Goal: Task Accomplishment & Management: Use online tool/utility

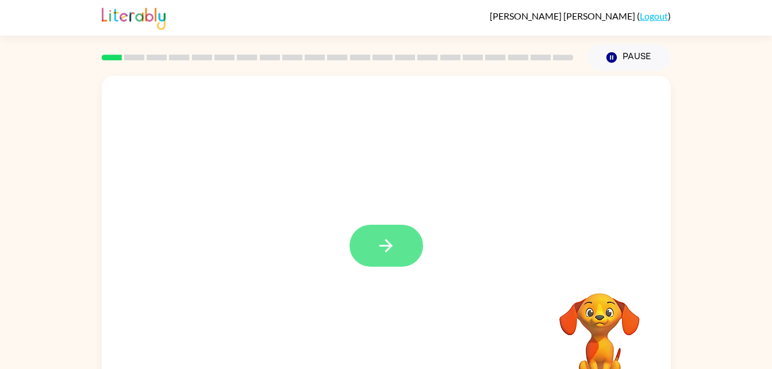
click at [400, 237] on button "button" at bounding box center [386, 246] width 74 height 42
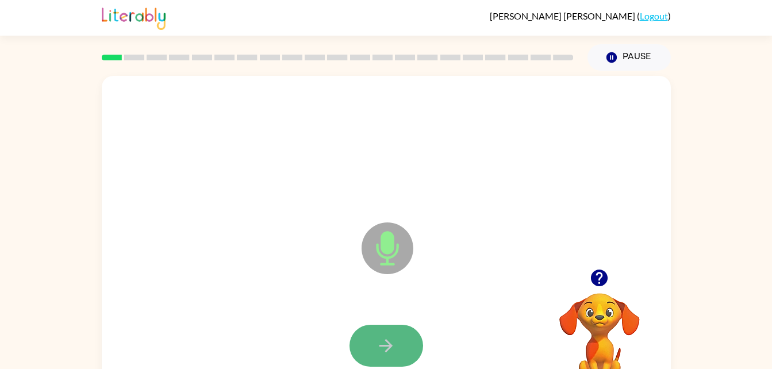
click at [374, 339] on button "button" at bounding box center [386, 346] width 74 height 42
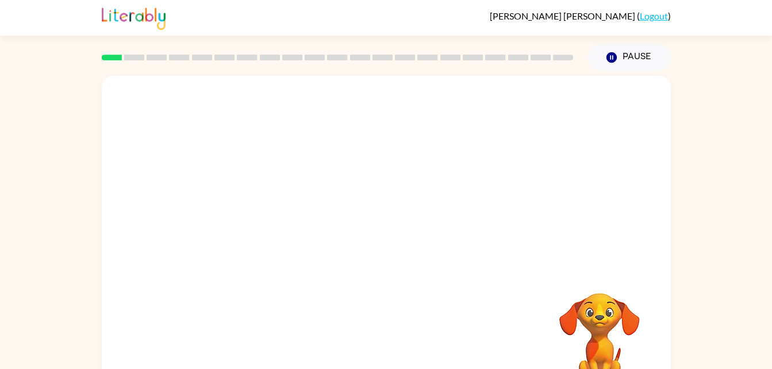
click at [374, 339] on div "Your browser must support playing .mp4 files to use Literably. Please try using…" at bounding box center [386, 240] width 569 height 328
click at [466, 261] on div at bounding box center [386, 240] width 569 height 328
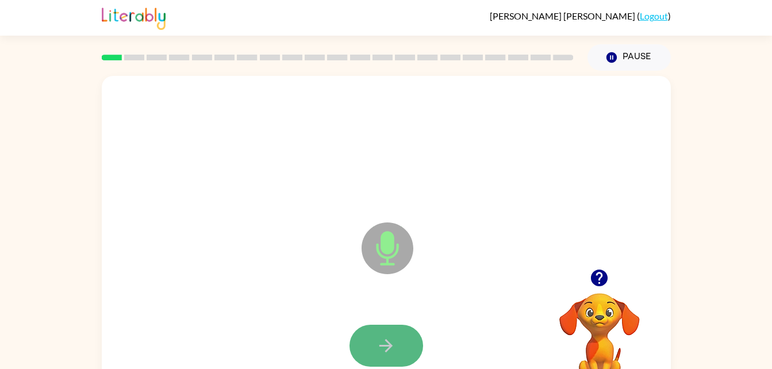
click at [385, 340] on icon "button" at bounding box center [386, 346] width 20 height 20
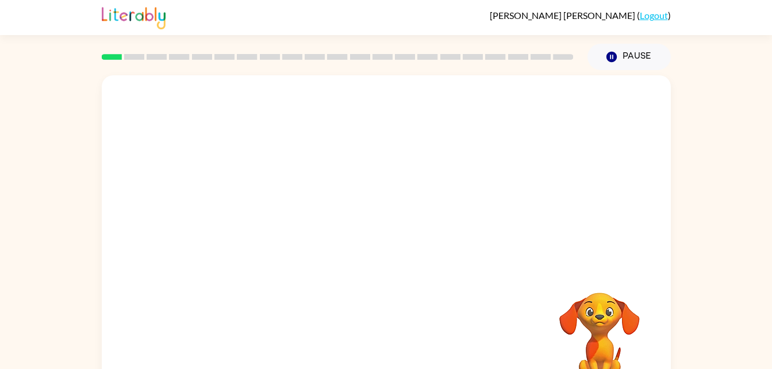
scroll to position [3, 0]
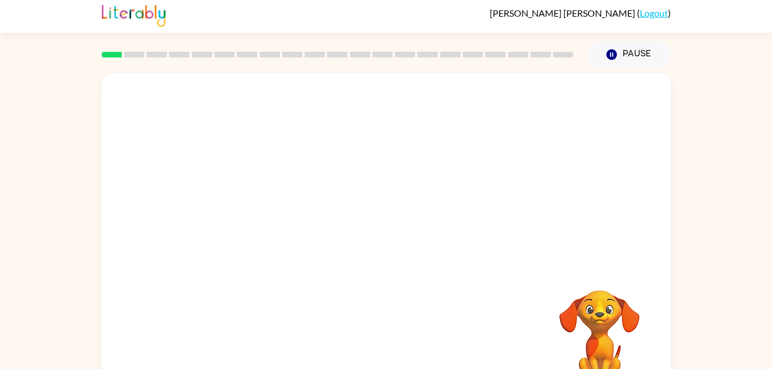
drag, startPoint x: 767, startPoint y: 179, endPoint x: 773, endPoint y: 201, distance: 23.3
click at [771, 201] on html "[PERSON_NAME] ( Logout ) Pause Pause Your browser must support playing .mp4 fil…" at bounding box center [386, 199] width 772 height 404
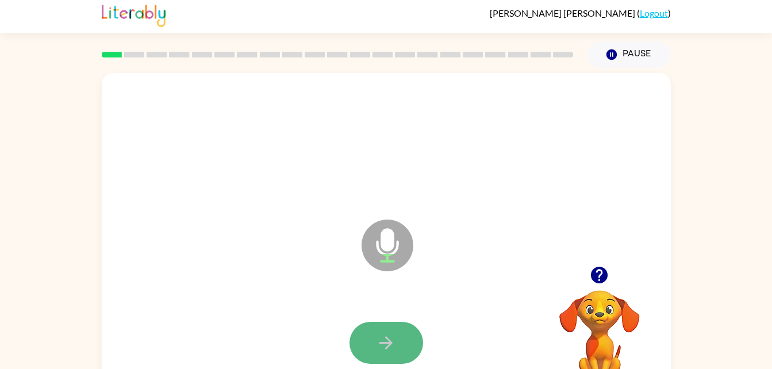
click at [400, 342] on button "button" at bounding box center [386, 343] width 74 height 42
click at [389, 328] on button "button" at bounding box center [386, 343] width 74 height 42
click at [412, 329] on button "button" at bounding box center [386, 343] width 74 height 42
click at [395, 328] on button "button" at bounding box center [386, 343] width 74 height 42
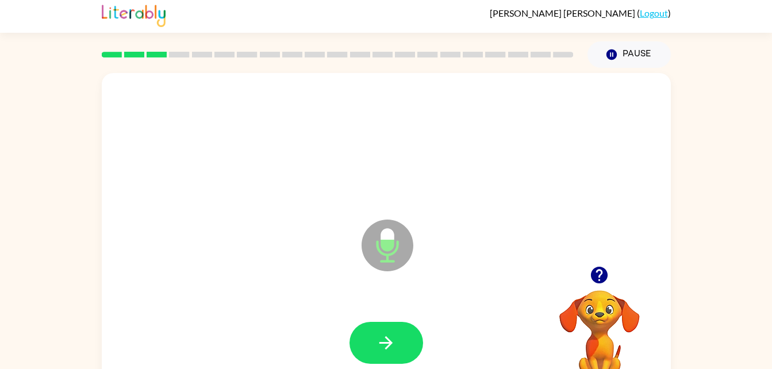
drag, startPoint x: 401, startPoint y: 336, endPoint x: 304, endPoint y: 295, distance: 104.8
click at [304, 296] on div at bounding box center [386, 343] width 546 height 94
click at [374, 331] on button "button" at bounding box center [386, 343] width 74 height 42
click at [398, 344] on button "button" at bounding box center [386, 343] width 74 height 42
click at [385, 330] on button "button" at bounding box center [386, 343] width 74 height 42
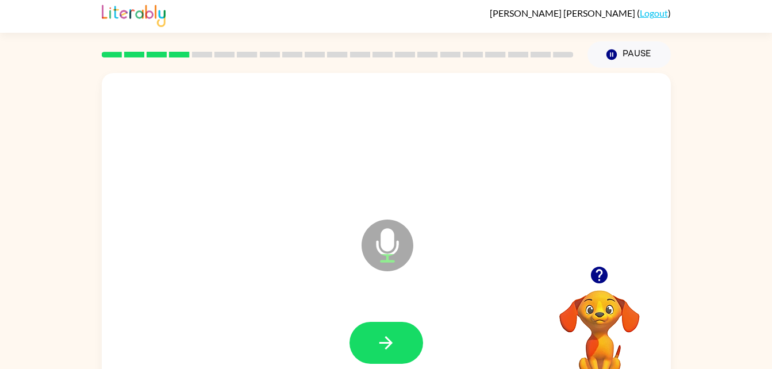
click at [368, 347] on button "button" at bounding box center [386, 343] width 74 height 42
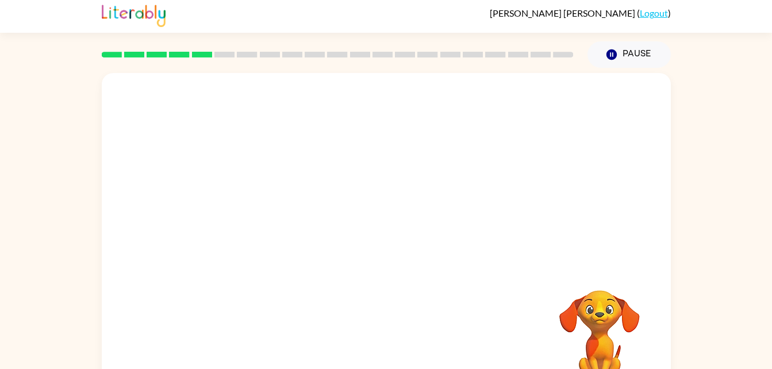
click at [368, 347] on div "Your browser must support playing .mp4 files to use Literably. Please try using…" at bounding box center [386, 237] width 569 height 328
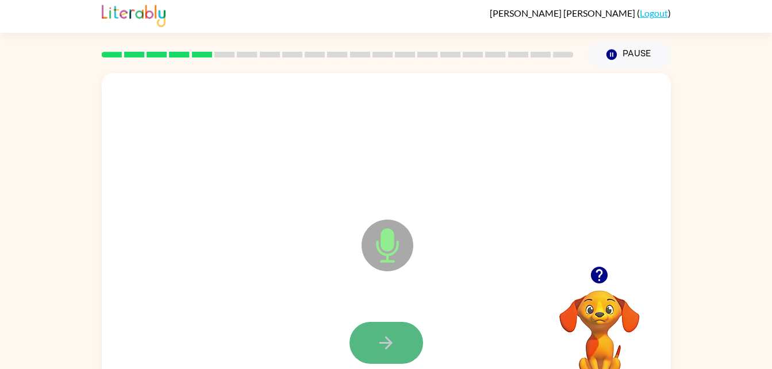
click at [403, 331] on button "button" at bounding box center [386, 343] width 74 height 42
click at [398, 329] on button "button" at bounding box center [386, 343] width 74 height 42
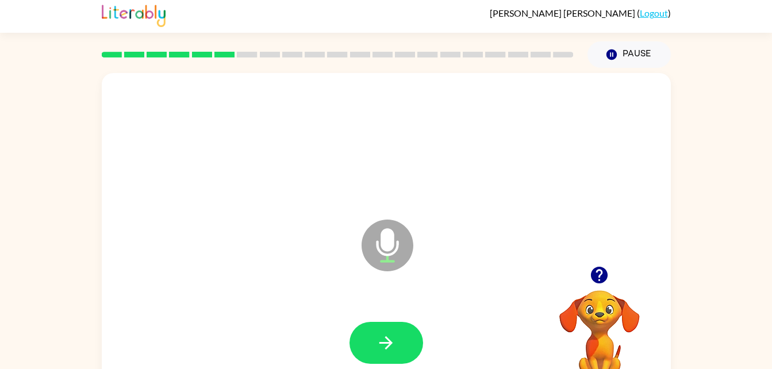
click at [594, 268] on icon "button" at bounding box center [599, 275] width 17 height 17
click at [400, 340] on button "button" at bounding box center [386, 343] width 74 height 42
click at [607, 282] on icon "button" at bounding box center [599, 275] width 20 height 20
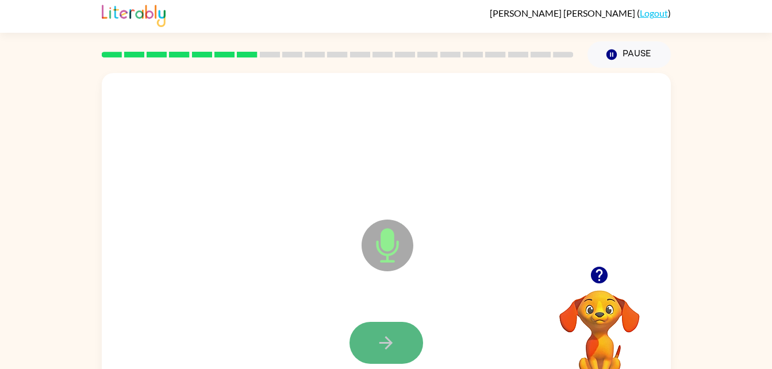
click at [368, 343] on button "button" at bounding box center [386, 343] width 74 height 42
click at [385, 324] on button "button" at bounding box center [386, 343] width 74 height 42
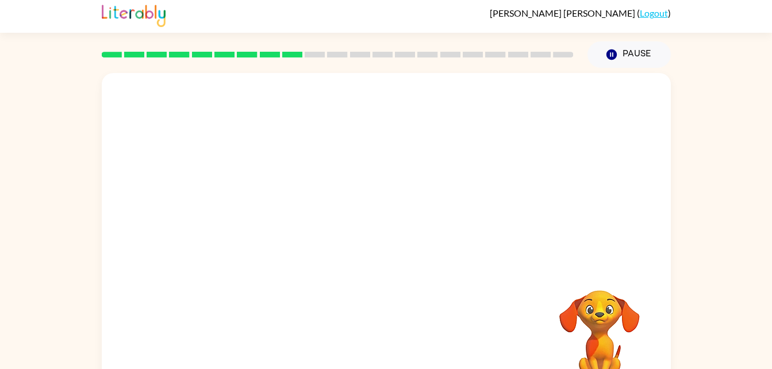
click at [700, 80] on div "Your browser must support playing .mp4 files to use Literably. Please try using…" at bounding box center [386, 234] width 772 height 333
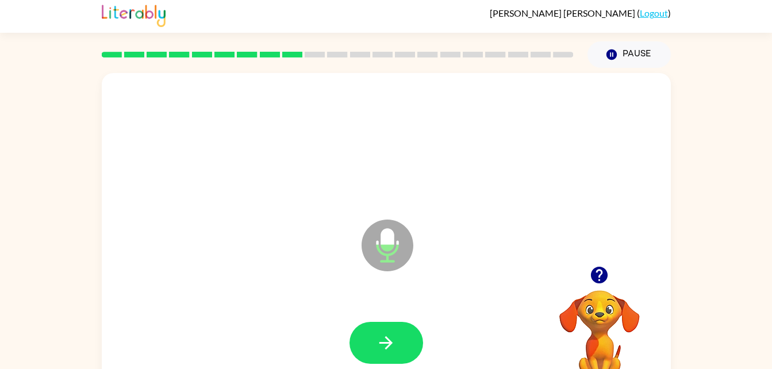
click at [591, 305] on video "Your browser must support playing .mp4 files to use Literably. Please try using…" at bounding box center [599, 329] width 115 height 115
click at [403, 325] on button "button" at bounding box center [386, 343] width 74 height 42
click at [597, 264] on button "button" at bounding box center [599, 274] width 29 height 29
click at [384, 337] on icon "button" at bounding box center [386, 343] width 20 height 20
drag, startPoint x: 384, startPoint y: 337, endPoint x: 329, endPoint y: 269, distance: 87.5
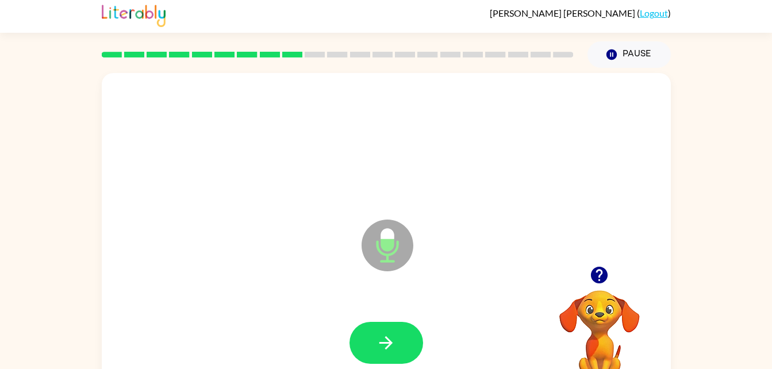
click at [329, 269] on div "Microphone The Microphone is here when it is your turn to talk" at bounding box center [386, 237] width 569 height 328
click at [369, 340] on button "button" at bounding box center [386, 343] width 74 height 42
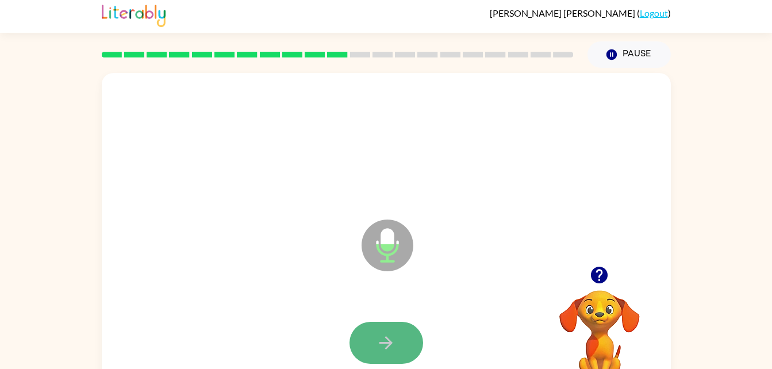
click at [390, 330] on button "button" at bounding box center [386, 343] width 74 height 42
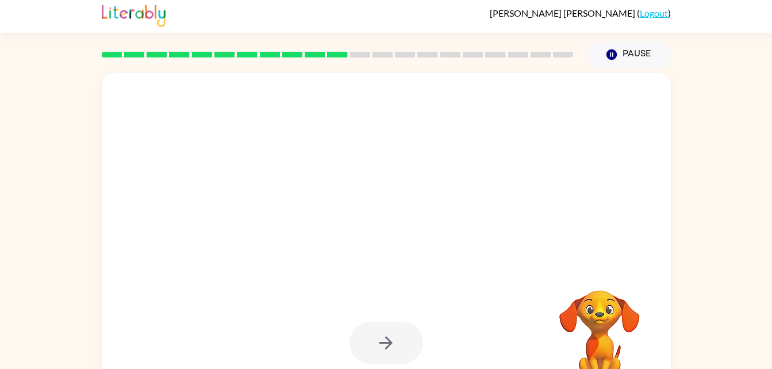
click at [384, 322] on div at bounding box center [386, 343] width 74 height 42
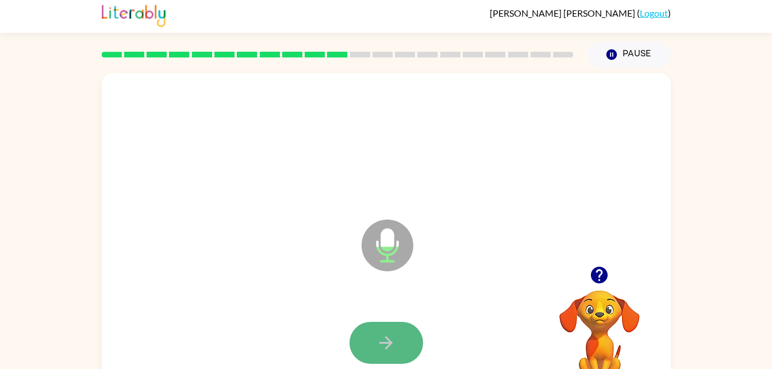
click at [397, 335] on button "button" at bounding box center [386, 343] width 74 height 42
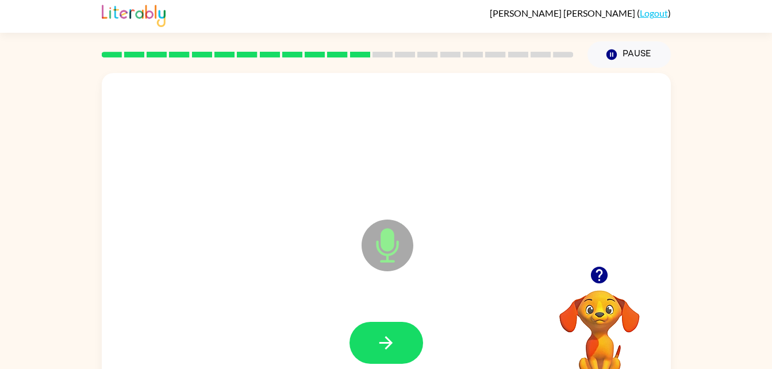
click at [598, 268] on icon "button" at bounding box center [599, 275] width 17 height 17
click at [402, 338] on button "button" at bounding box center [386, 343] width 74 height 42
click at [397, 337] on button "button" at bounding box center [386, 343] width 74 height 42
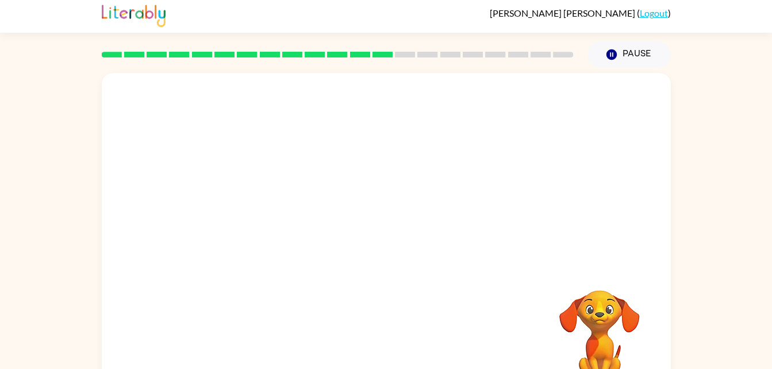
click at [397, 337] on div "Your browser must support playing .mp4 files to use Literably. Please try using…" at bounding box center [386, 237] width 569 height 328
click at [488, 175] on div at bounding box center [386, 169] width 569 height 193
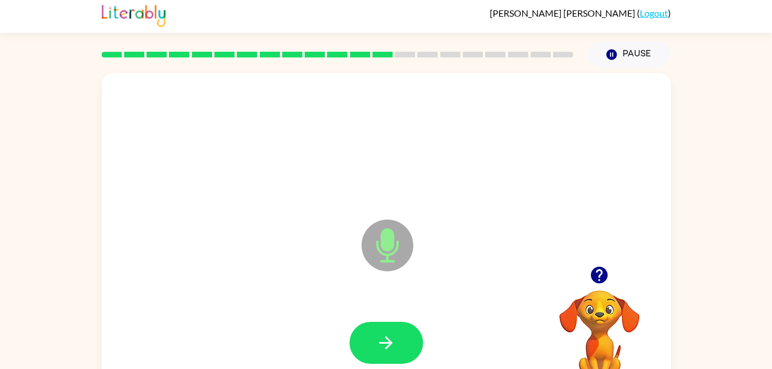
drag, startPoint x: 385, startPoint y: 195, endPoint x: 602, endPoint y: 276, distance: 232.4
click at [602, 276] on div "Microphone The Microphone is here when it is your turn to talk Your browser mus…" at bounding box center [386, 237] width 569 height 328
click at [602, 276] on icon "button" at bounding box center [599, 275] width 17 height 17
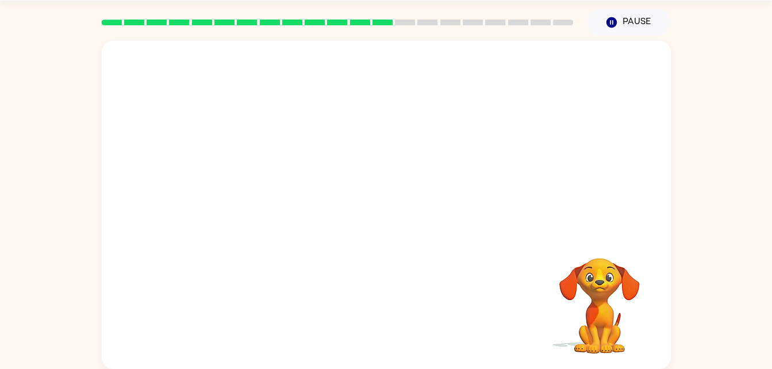
scroll to position [34, 0]
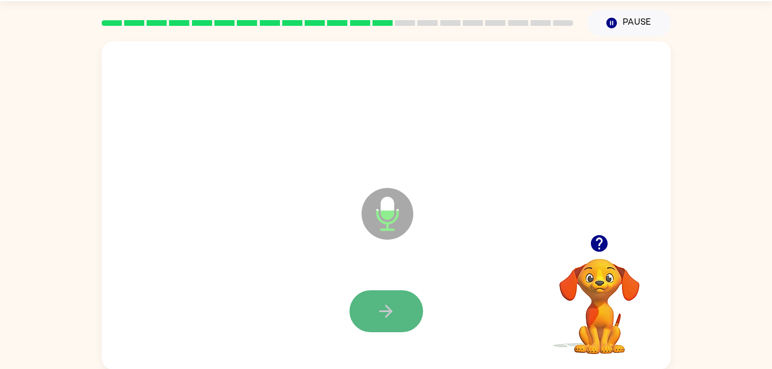
click at [397, 324] on button "button" at bounding box center [386, 311] width 74 height 42
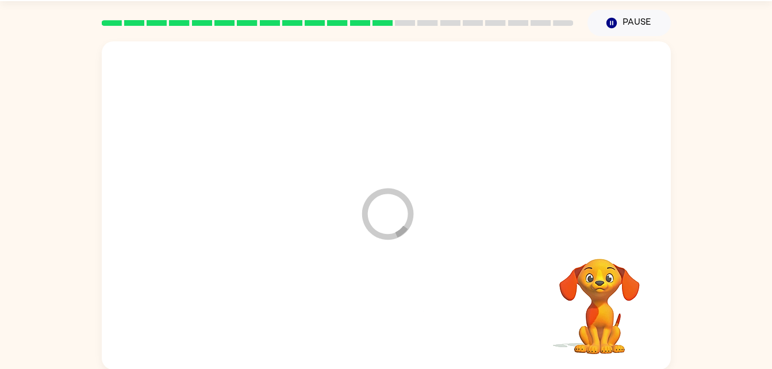
click at [397, 324] on div at bounding box center [386, 311] width 546 height 94
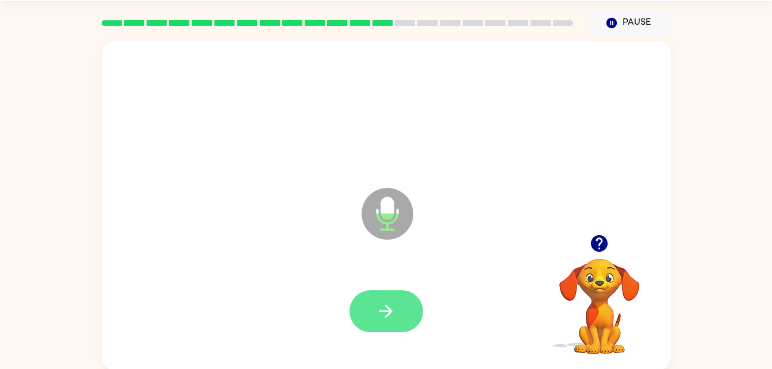
click at [386, 294] on button "button" at bounding box center [386, 311] width 74 height 42
click at [381, 309] on icon "button" at bounding box center [386, 311] width 20 height 20
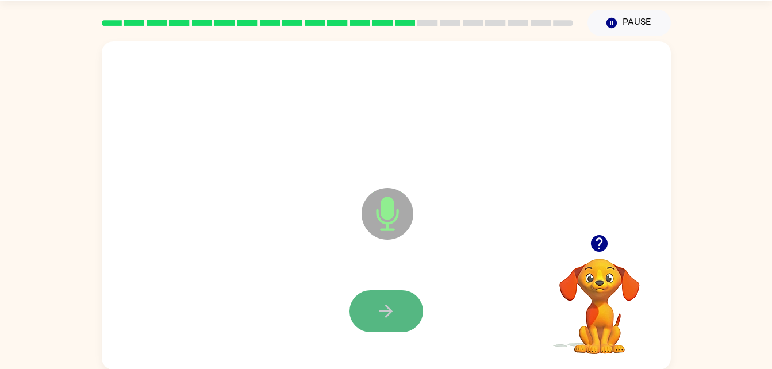
click at [386, 306] on icon "button" at bounding box center [385, 311] width 13 height 13
click at [414, 302] on button "button" at bounding box center [386, 311] width 74 height 42
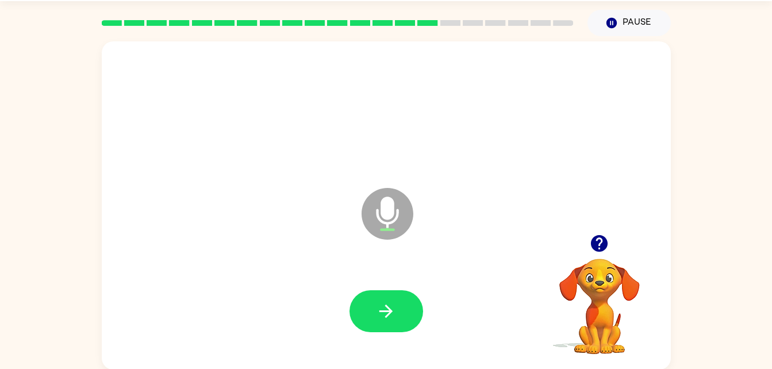
click at [414, 302] on button "button" at bounding box center [386, 311] width 74 height 42
click at [410, 312] on button "button" at bounding box center [386, 311] width 74 height 42
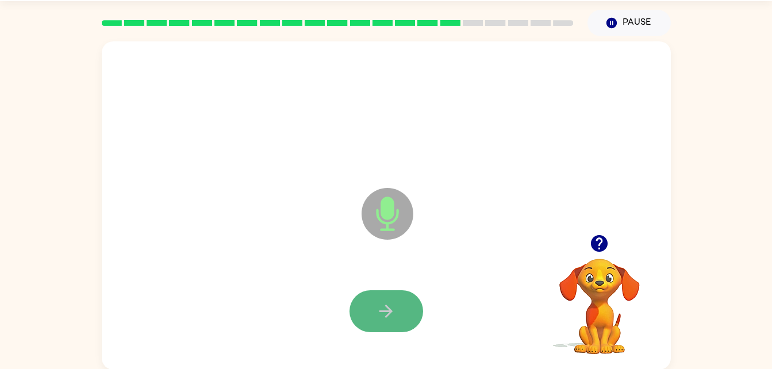
drag, startPoint x: 410, startPoint y: 312, endPoint x: 367, endPoint y: 309, distance: 42.6
click at [367, 309] on button "button" at bounding box center [386, 311] width 74 height 42
click at [377, 316] on icon "button" at bounding box center [386, 311] width 20 height 20
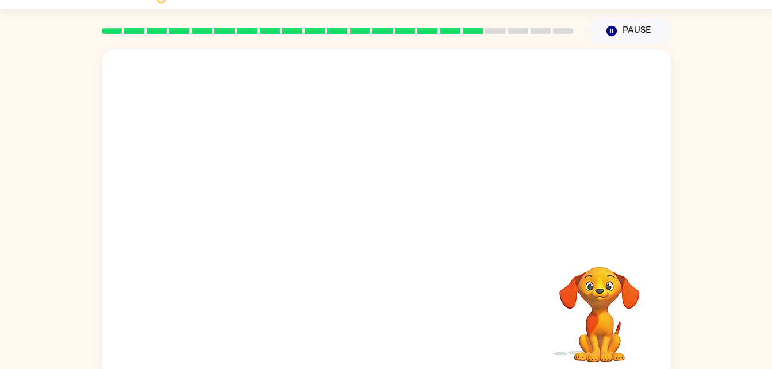
scroll to position [35, 0]
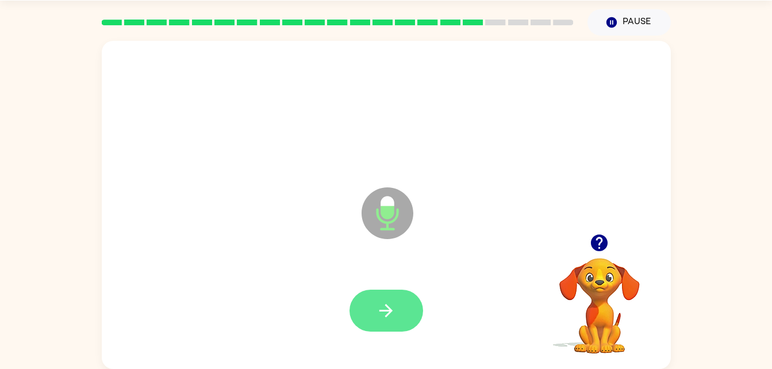
click at [399, 312] on button "button" at bounding box center [386, 311] width 74 height 42
click at [596, 263] on video "Your browser must support playing .mp4 files to use Literably. Please try using…" at bounding box center [599, 297] width 115 height 115
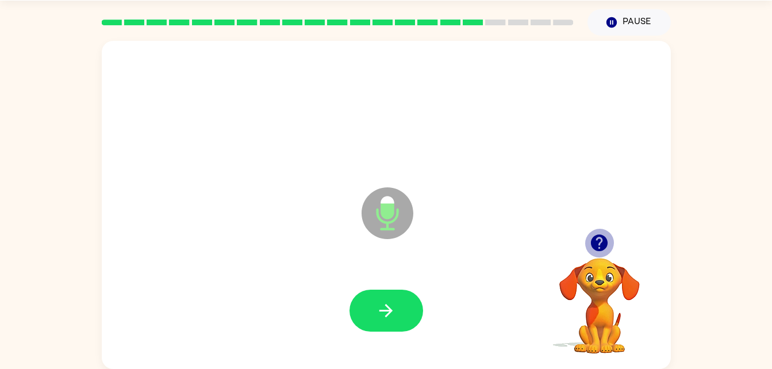
click at [603, 231] on button "button" at bounding box center [599, 242] width 29 height 29
click at [603, 231] on div "Microphone The Microphone is here when it is your turn to talk" at bounding box center [386, 205] width 569 height 328
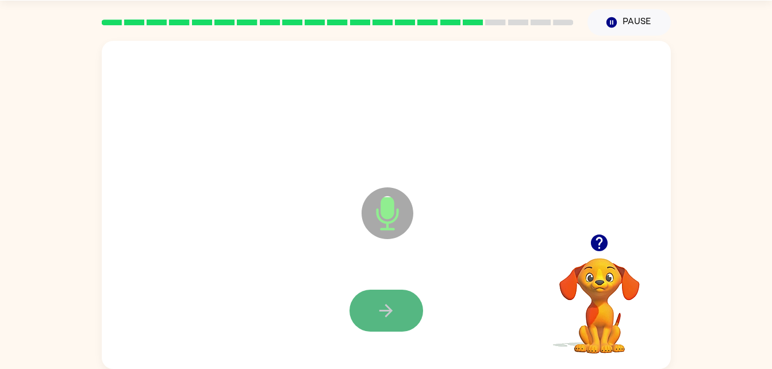
click at [398, 309] on button "button" at bounding box center [386, 311] width 74 height 42
click at [398, 305] on button "button" at bounding box center [386, 311] width 74 height 42
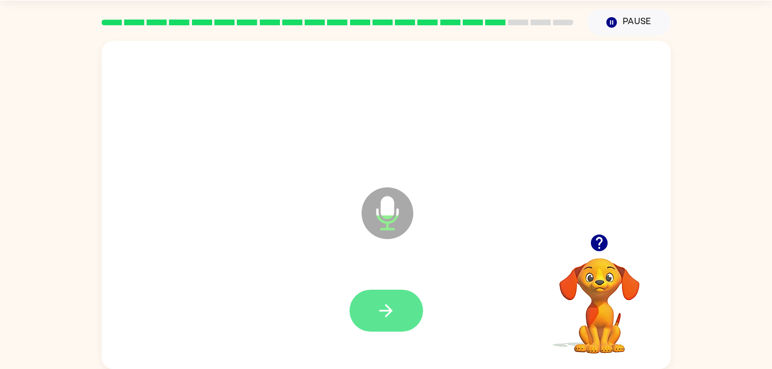
click at [405, 296] on button "button" at bounding box center [386, 311] width 74 height 42
click at [356, 276] on div at bounding box center [386, 311] width 546 height 94
click at [371, 293] on button "button" at bounding box center [386, 311] width 74 height 42
drag, startPoint x: 371, startPoint y: 293, endPoint x: 387, endPoint y: 321, distance: 31.9
click at [387, 321] on button "button" at bounding box center [386, 311] width 74 height 42
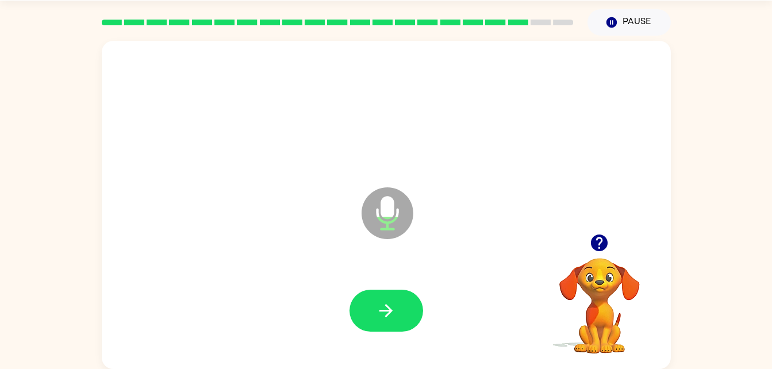
click at [384, 316] on icon "button" at bounding box center [386, 311] width 20 height 20
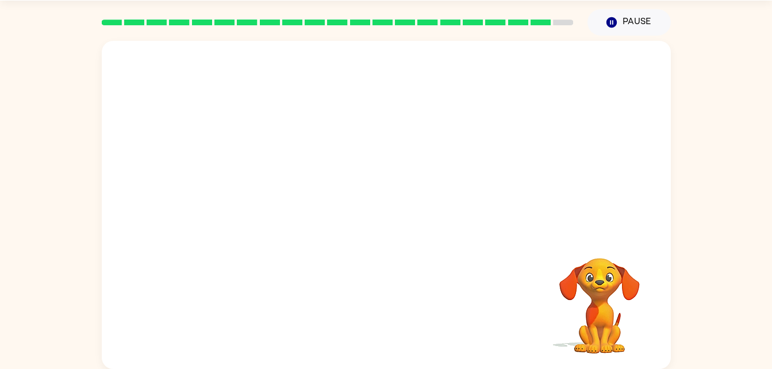
click at [384, 316] on div at bounding box center [386, 311] width 546 height 94
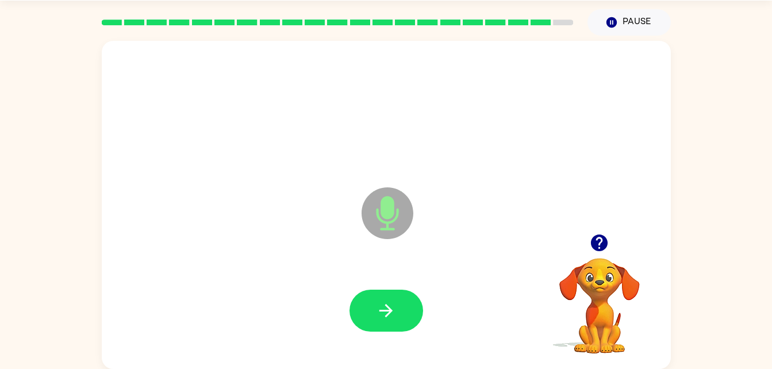
click at [384, 316] on icon "button" at bounding box center [386, 311] width 20 height 20
drag, startPoint x: 384, startPoint y: 316, endPoint x: 364, endPoint y: 318, distance: 19.7
click at [364, 318] on button "button" at bounding box center [386, 311] width 74 height 42
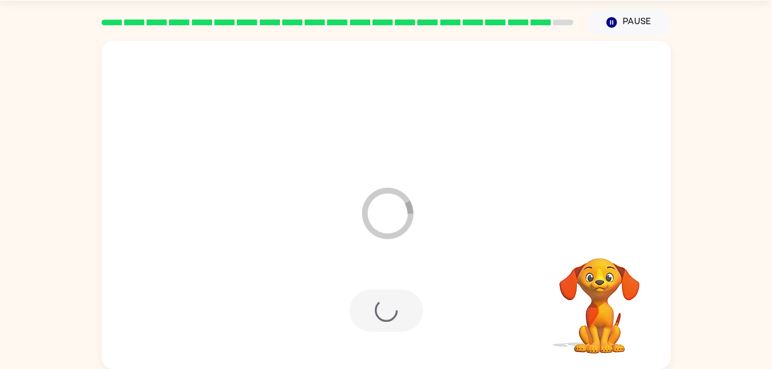
scroll to position [14, 0]
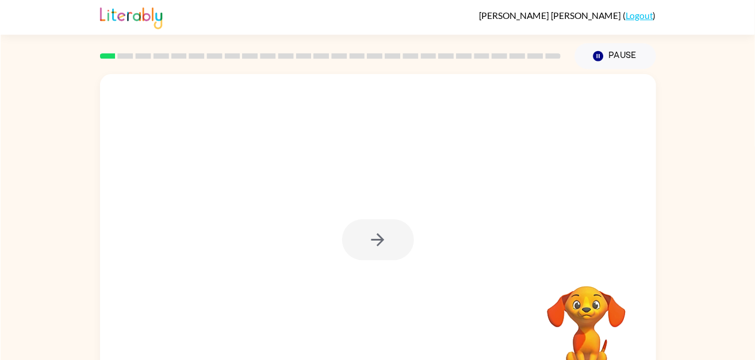
scroll to position [35, 0]
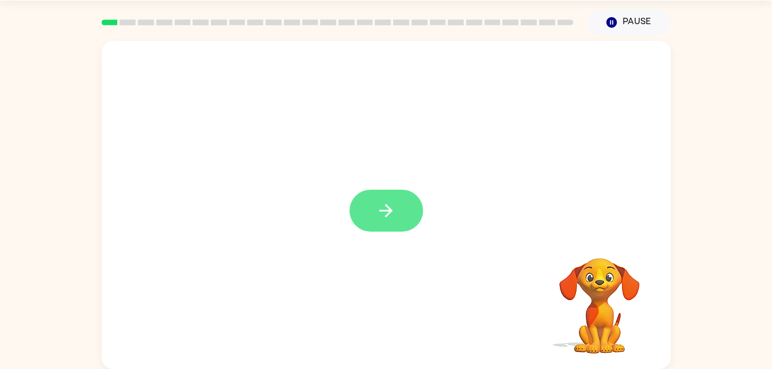
click at [412, 204] on button "button" at bounding box center [386, 211] width 74 height 42
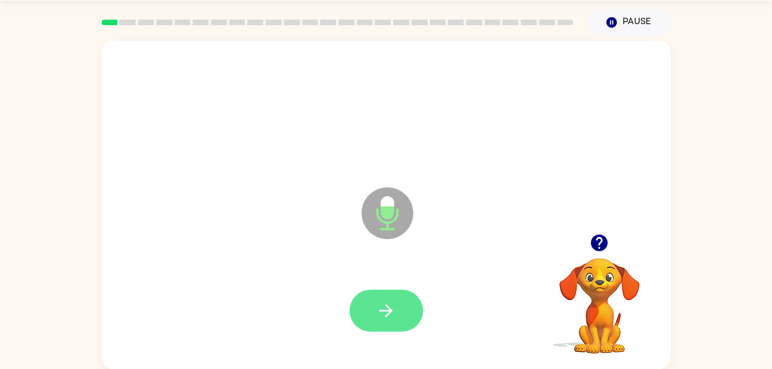
click at [364, 327] on button "button" at bounding box center [386, 311] width 74 height 42
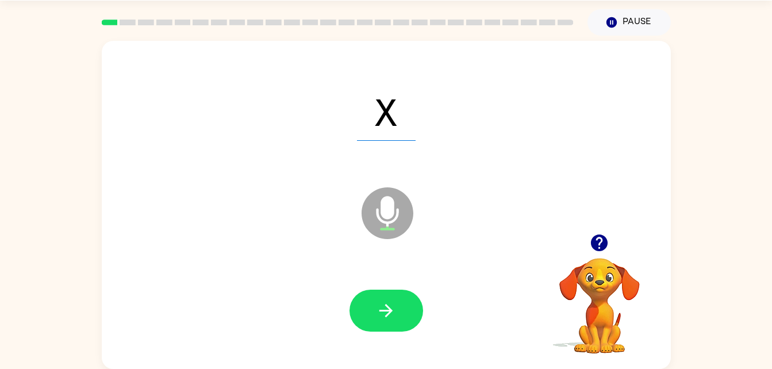
drag, startPoint x: 744, startPoint y: 183, endPoint x: 598, endPoint y: 320, distance: 199.7
click at [598, 320] on video "Your browser must support playing .mp4 files to use Literably. Please try using…" at bounding box center [599, 297] width 115 height 115
click at [367, 312] on button "button" at bounding box center [386, 311] width 74 height 42
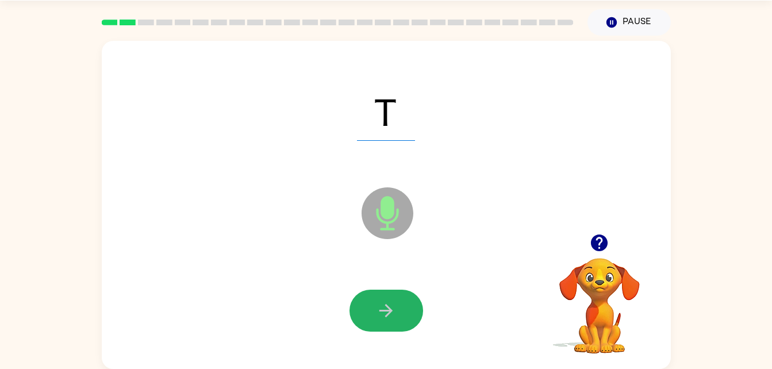
drag, startPoint x: 374, startPoint y: 310, endPoint x: 352, endPoint y: 287, distance: 31.7
click at [352, 287] on div at bounding box center [386, 311] width 546 height 94
click at [359, 301] on button "button" at bounding box center [386, 311] width 74 height 42
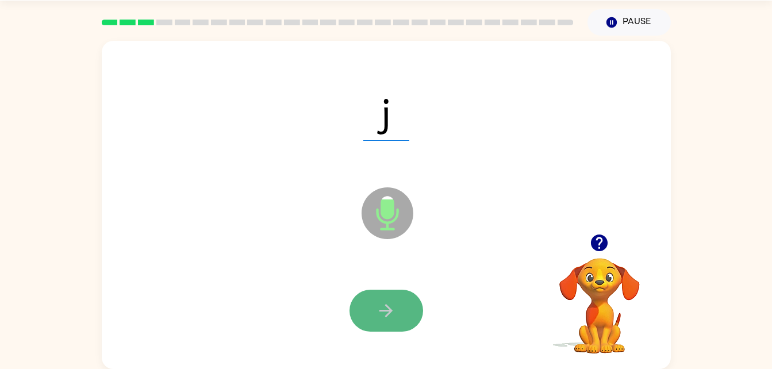
click at [359, 301] on button "button" at bounding box center [386, 311] width 74 height 42
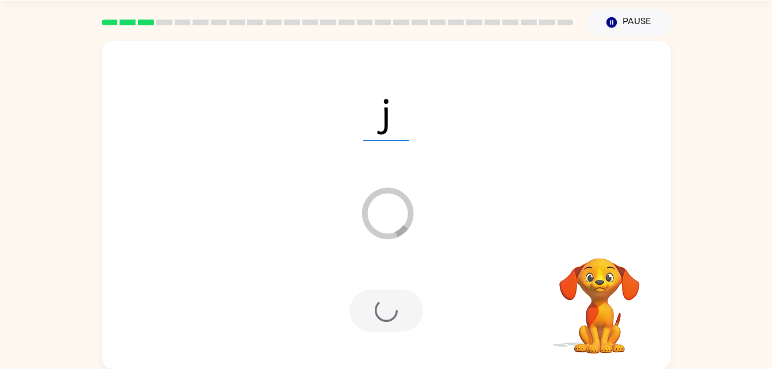
click at [385, 296] on div at bounding box center [386, 311] width 74 height 42
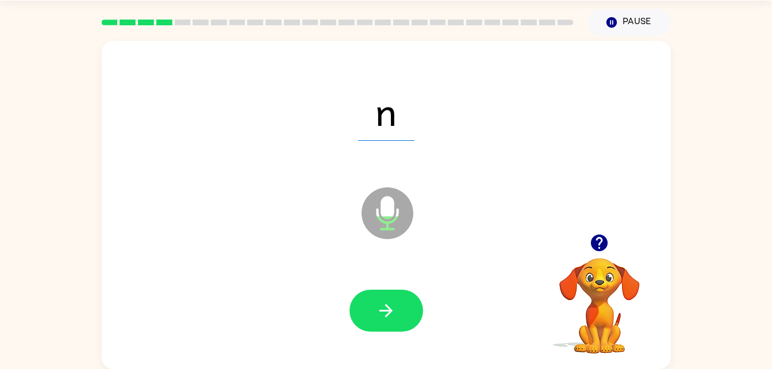
drag, startPoint x: 385, startPoint y: 296, endPoint x: 389, endPoint y: 307, distance: 11.6
click at [389, 307] on icon "button" at bounding box center [386, 311] width 20 height 20
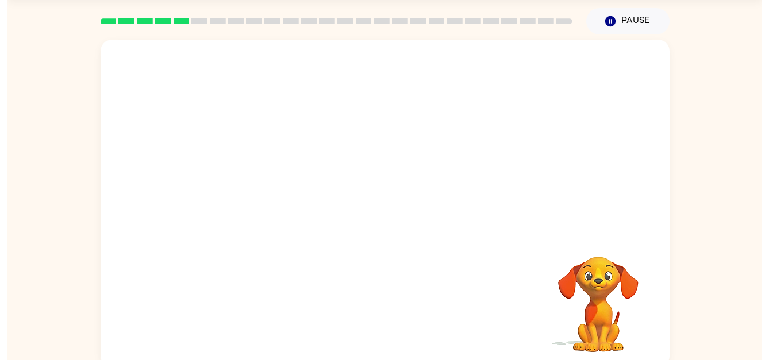
scroll to position [36, 0]
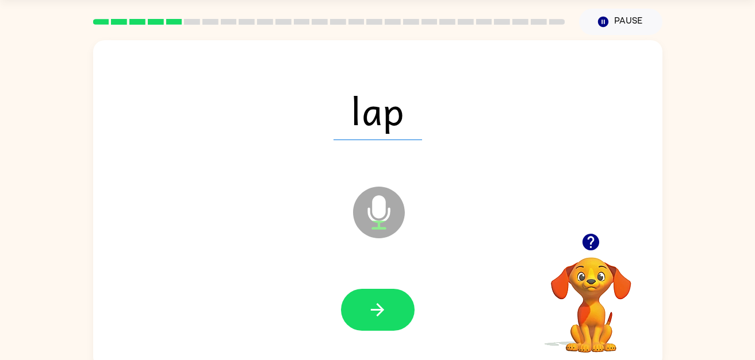
drag, startPoint x: 0, startPoint y: 176, endPoint x: 11, endPoint y: 173, distance: 11.5
click at [11, 173] on div "lap Microphone The Microphone is here when it is your turn to talk Your browser…" at bounding box center [377, 201] width 755 height 333
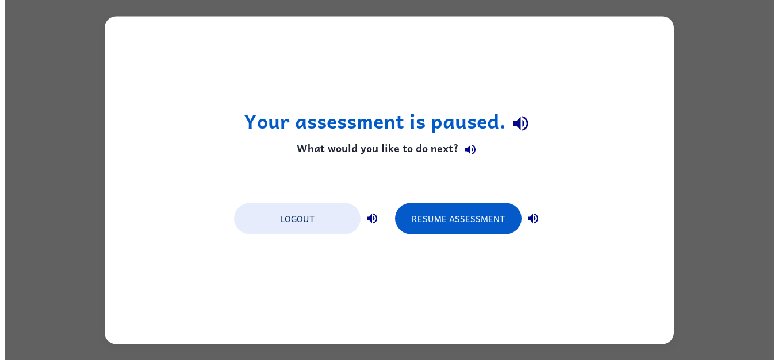
scroll to position [0, 0]
